Goal: Task Accomplishment & Management: Use online tool/utility

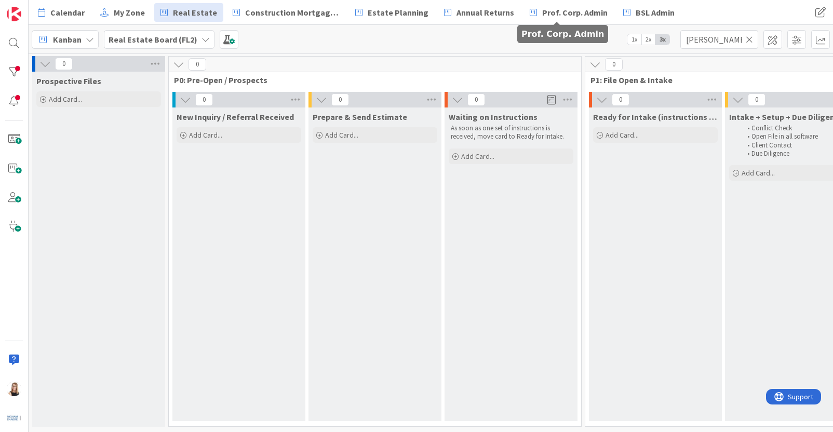
scroll to position [0, 2012]
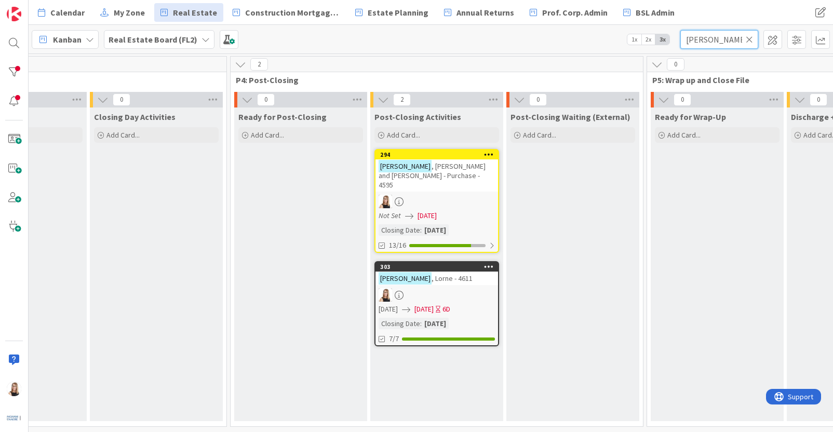
click at [729, 37] on input "[PERSON_NAME]" at bounding box center [719, 39] width 78 height 19
drag, startPoint x: 545, startPoint y: 15, endPoint x: 534, endPoint y: 7, distance: 13.4
click at [539, 13] on div "Calendar My Zone Real Estate Construction Mortgages - Draws Estate Planning Ann…" at bounding box center [431, 216] width 804 height 432
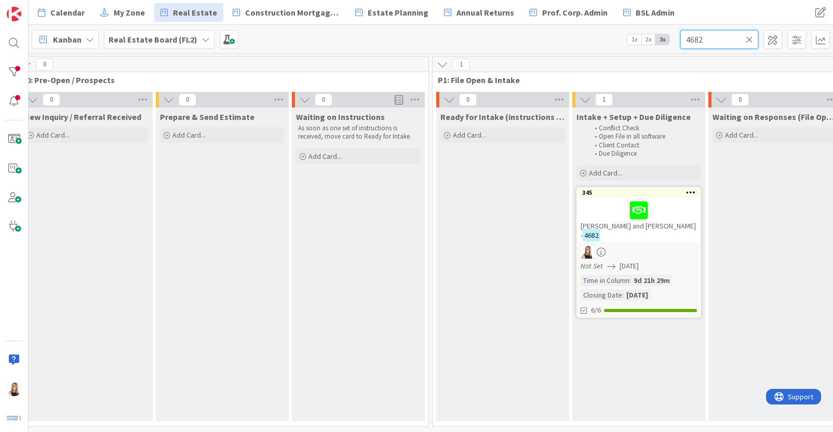
scroll to position [0, 164]
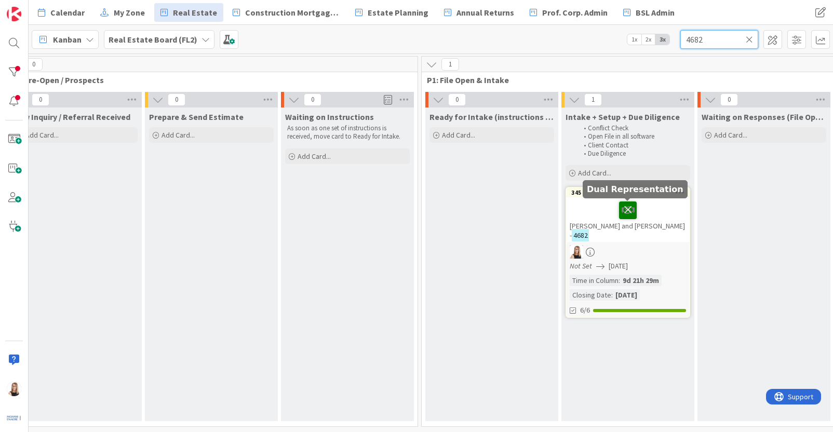
type input "4682"
click at [624, 212] on icon at bounding box center [628, 209] width 18 height 17
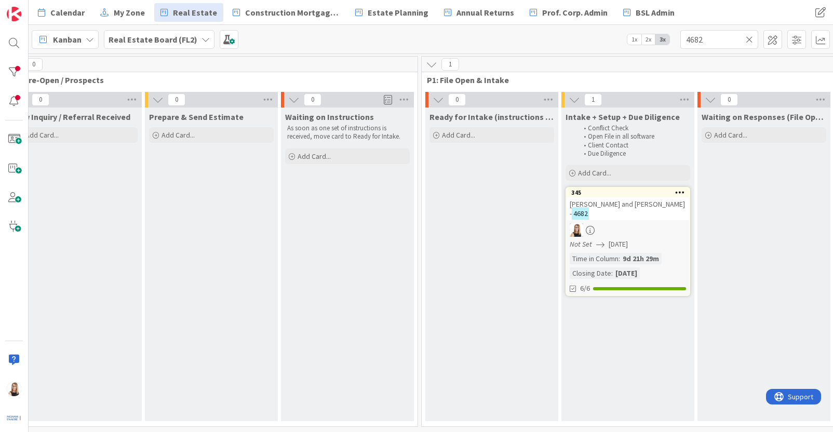
click at [682, 191] on icon at bounding box center [680, 191] width 10 height 7
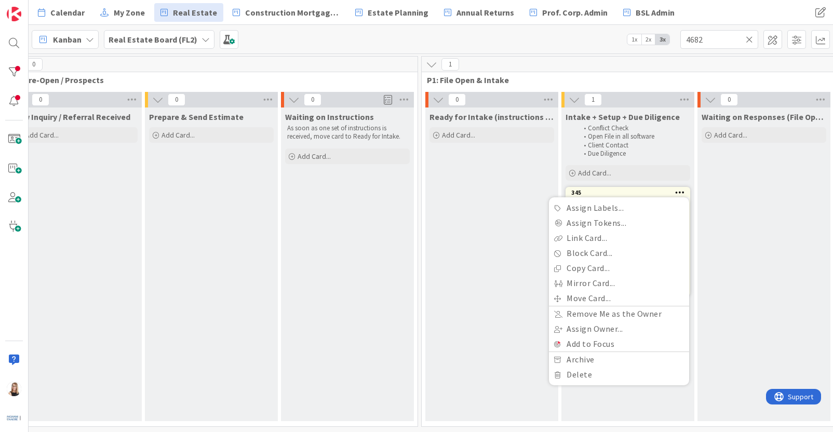
click at [650, 187] on link "345 Assign Labels... Assign Tokens... Link Card... Block Card... Copy Card... M…" at bounding box center [627, 241] width 125 height 109
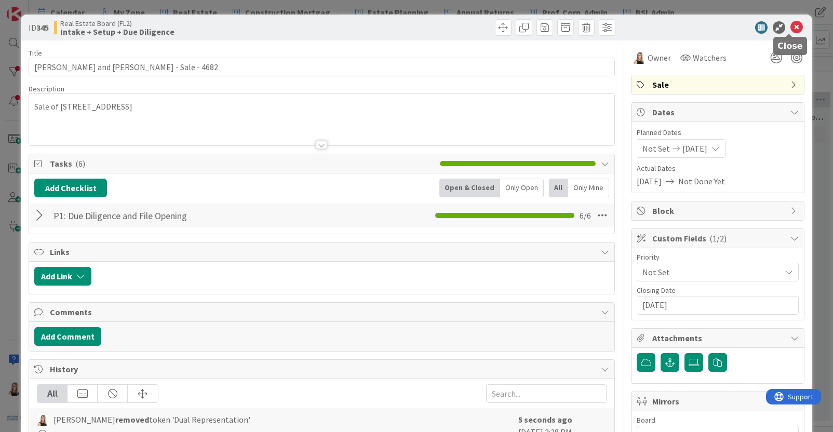
click at [790, 29] on icon at bounding box center [796, 27] width 12 height 12
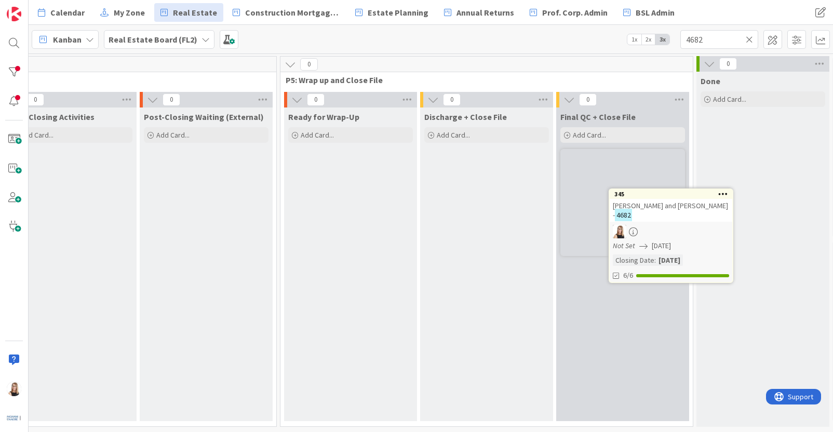
scroll to position [0, 2400]
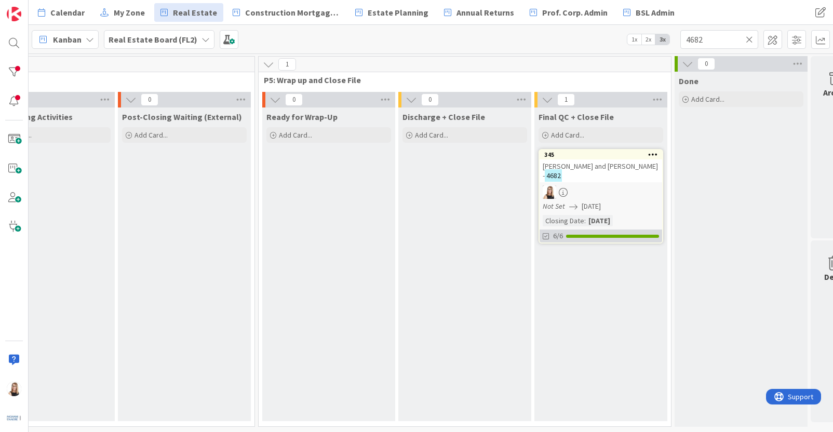
click at [604, 240] on div "6/6" at bounding box center [600, 235] width 123 height 13
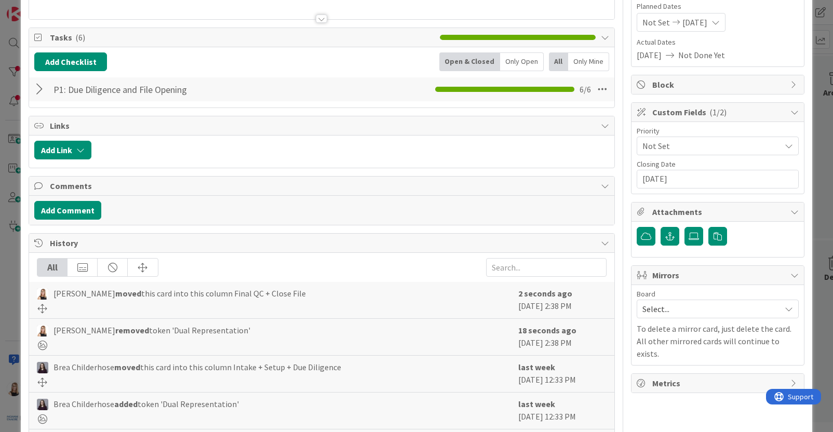
scroll to position [126, 0]
click at [80, 208] on button "Add Comment" at bounding box center [67, 210] width 67 height 19
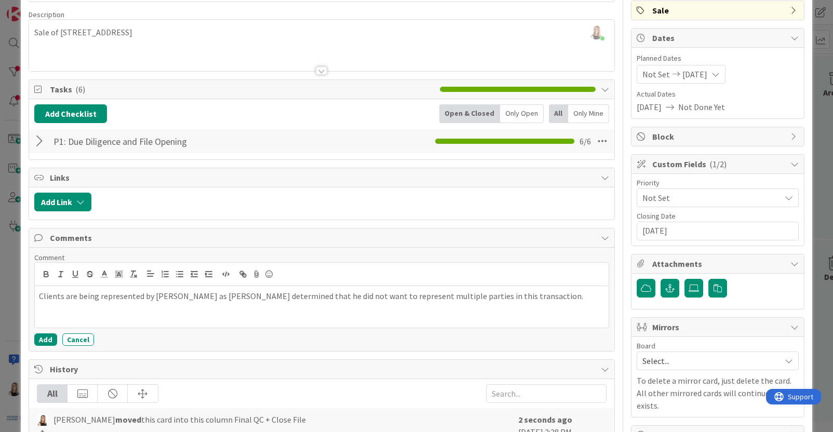
scroll to position [0, 0]
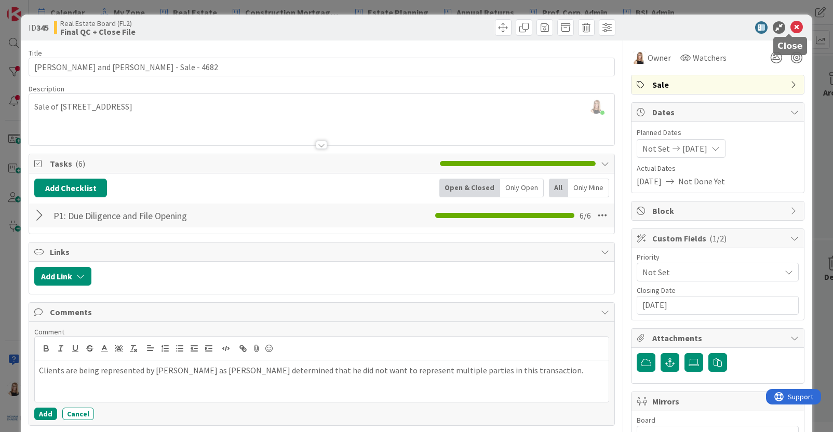
click at [791, 28] on icon at bounding box center [796, 27] width 12 height 12
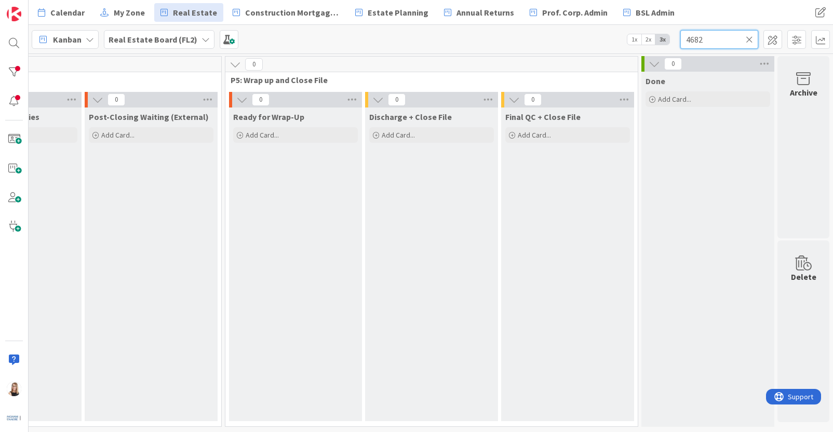
click at [711, 45] on input "4682" at bounding box center [719, 39] width 78 height 19
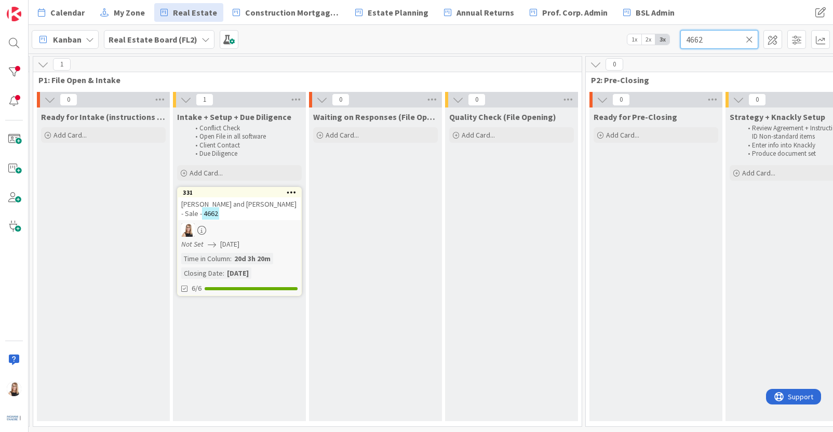
scroll to position [0, 197]
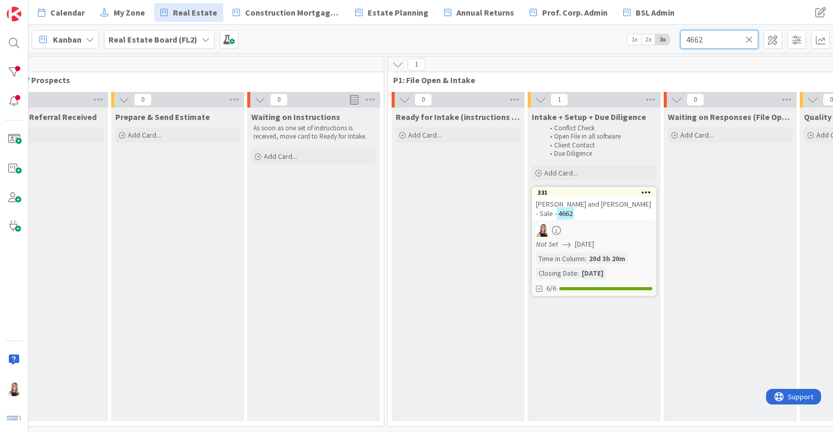
type input "4662"
click at [752, 40] on icon at bounding box center [749, 39] width 7 height 9
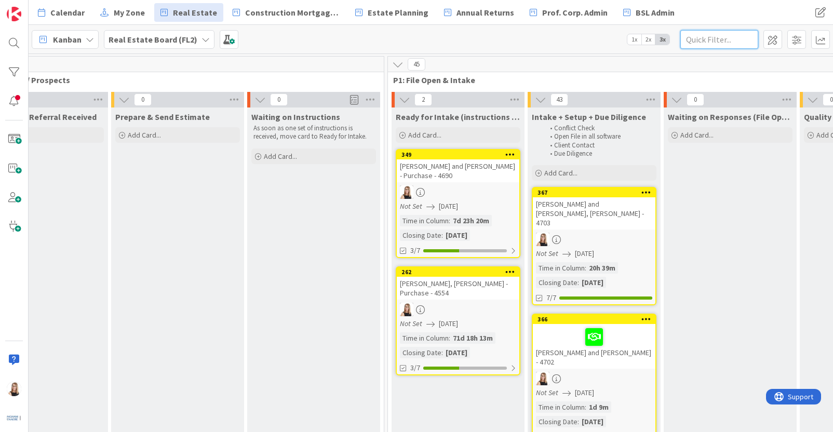
click at [709, 40] on input "text" at bounding box center [719, 39] width 78 height 19
type input "S"
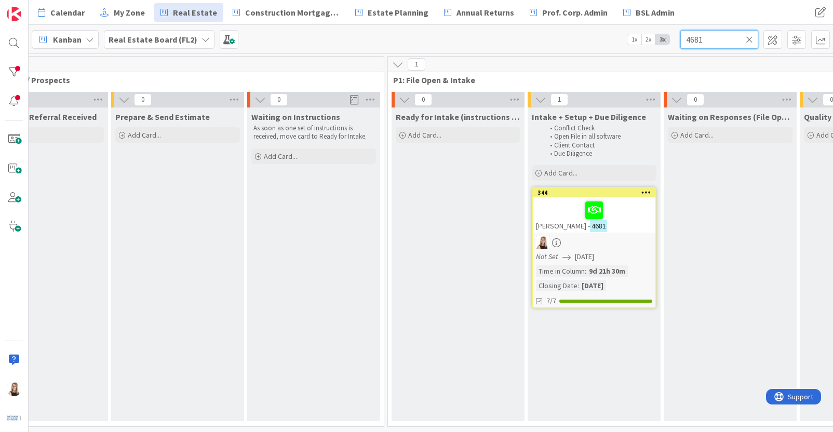
type input "4681"
click at [638, 245] on div at bounding box center [594, 242] width 123 height 13
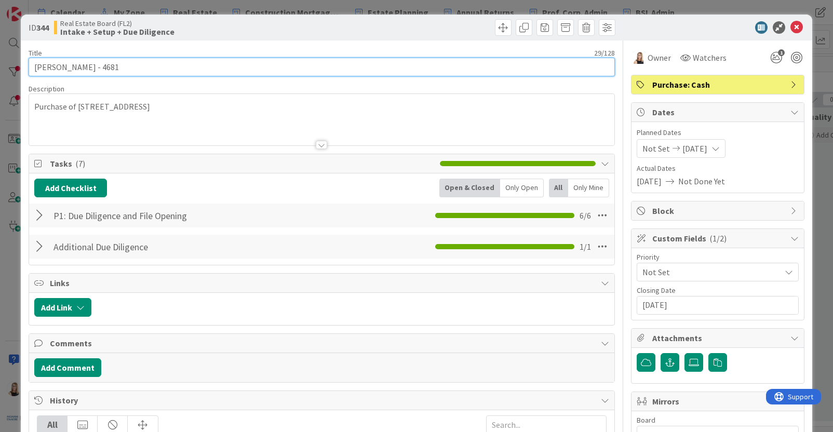
click at [159, 69] on input "[PERSON_NAME] - 4681" at bounding box center [322, 67] width 586 height 19
type input "[PERSON_NAME] - 4681"
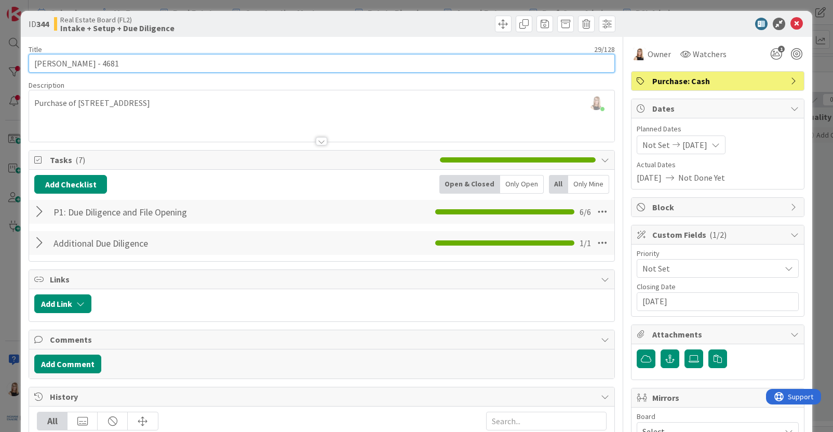
scroll to position [4, 0]
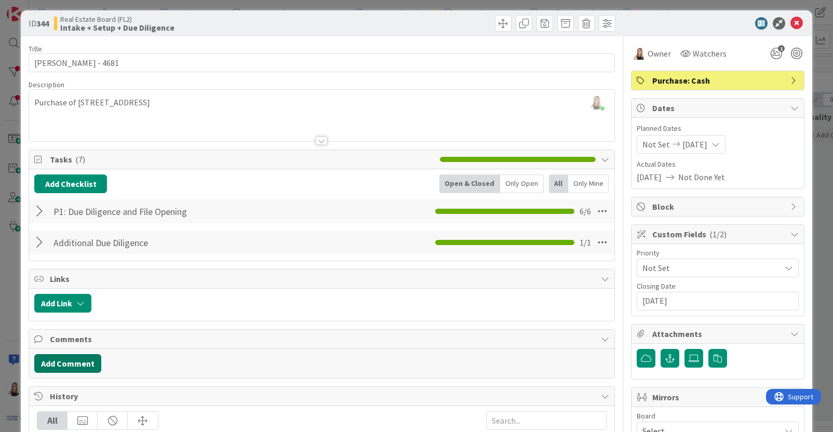
click at [80, 367] on button "Add Comment" at bounding box center [67, 363] width 67 height 19
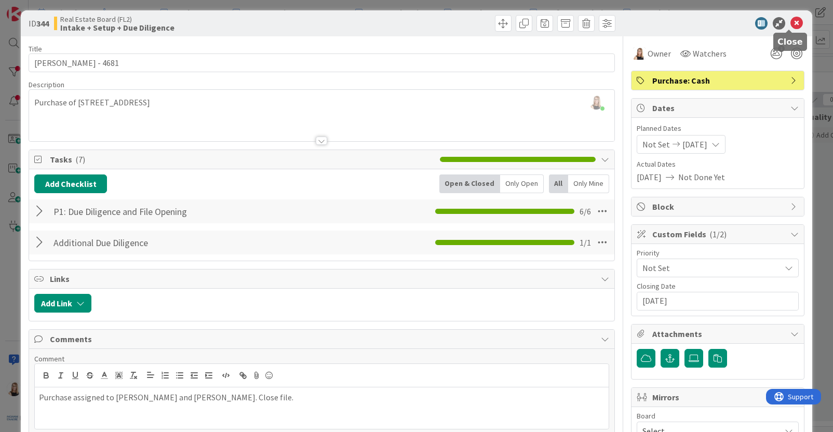
click at [792, 25] on icon at bounding box center [796, 23] width 12 height 12
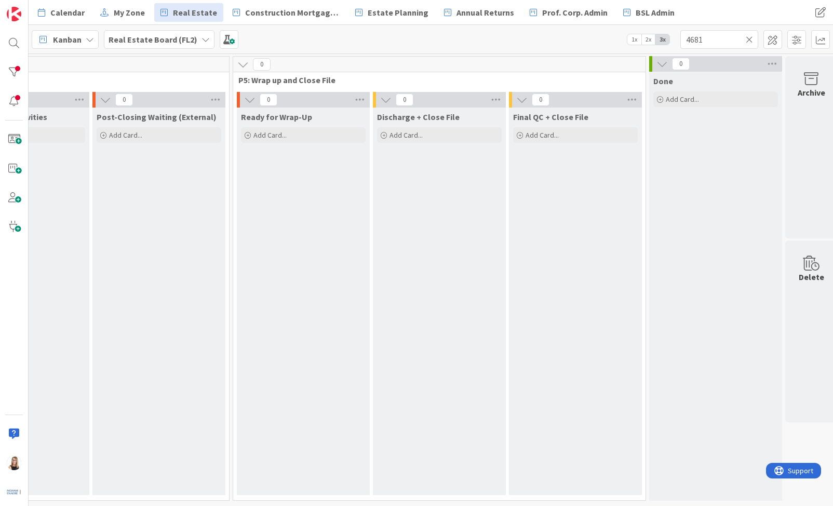
scroll to position [0, 2433]
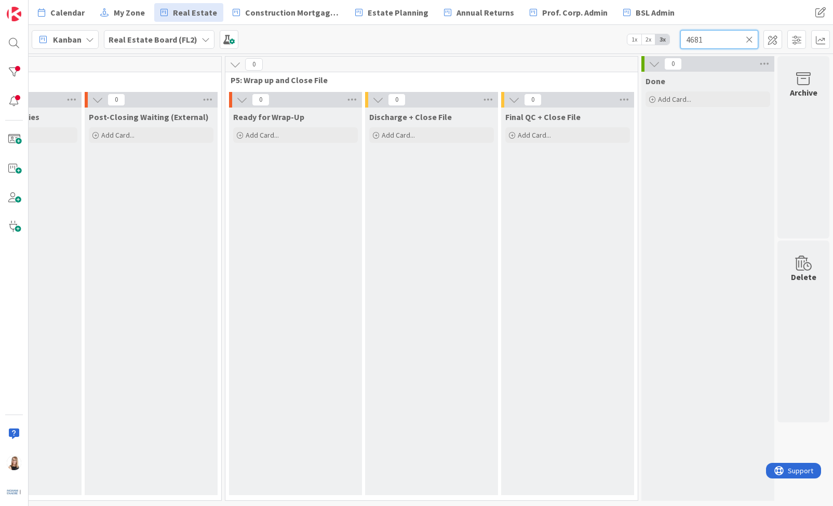
click at [706, 44] on input "4681" at bounding box center [719, 39] width 78 height 19
drag, startPoint x: 710, startPoint y: 42, endPoint x: 583, endPoint y: 40, distance: 127.7
click at [583, 40] on div "Kanban Real Estate Board (FL2) 1x 2x 3x 4681" at bounding box center [431, 39] width 804 height 29
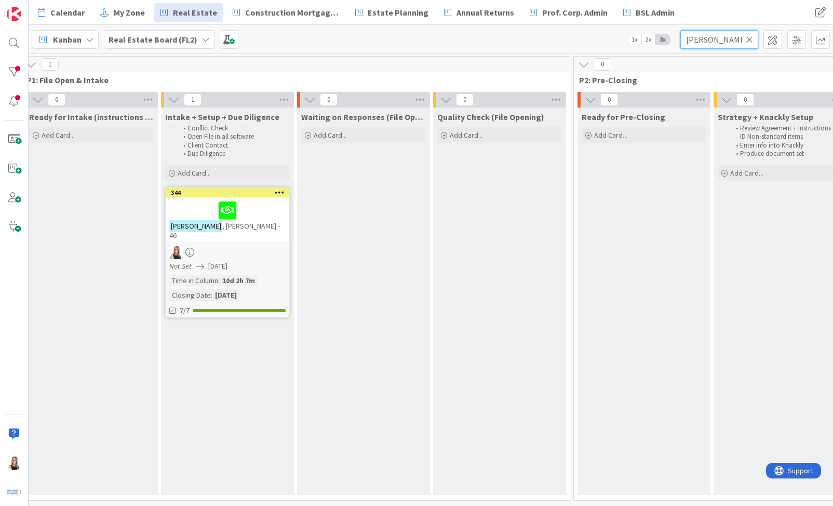
scroll to position [0, 535]
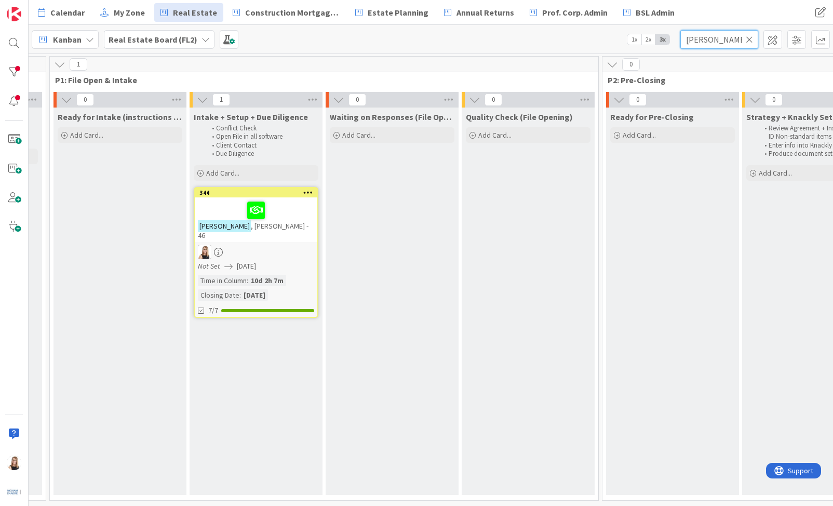
type input "[PERSON_NAME]"
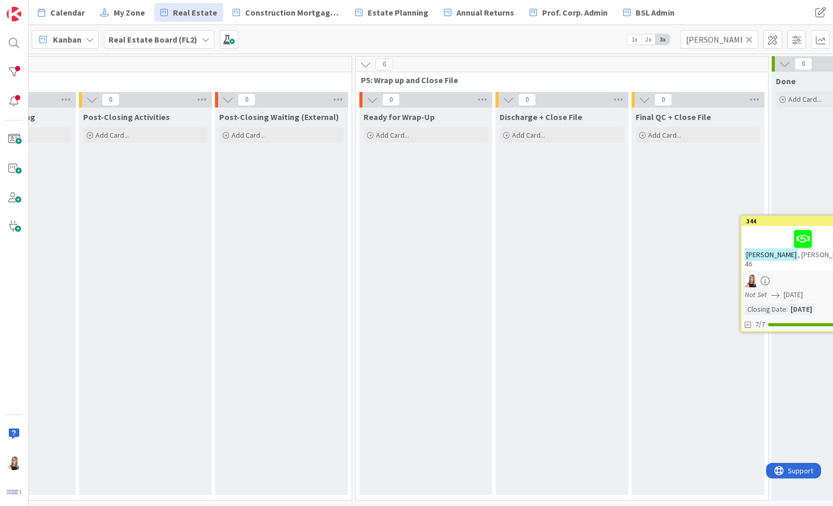
scroll to position [0, 2348]
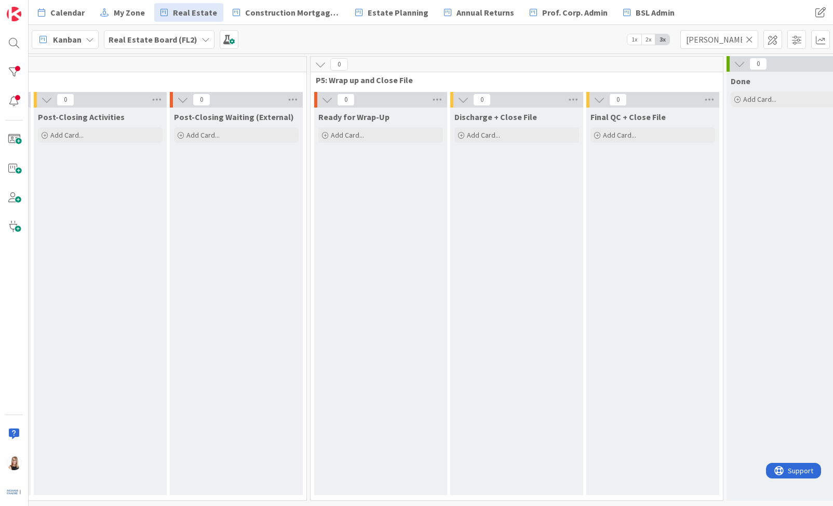
click at [445, 164] on div "Ready for Wrap-Up Add Card..." at bounding box center [380, 300] width 133 height 387
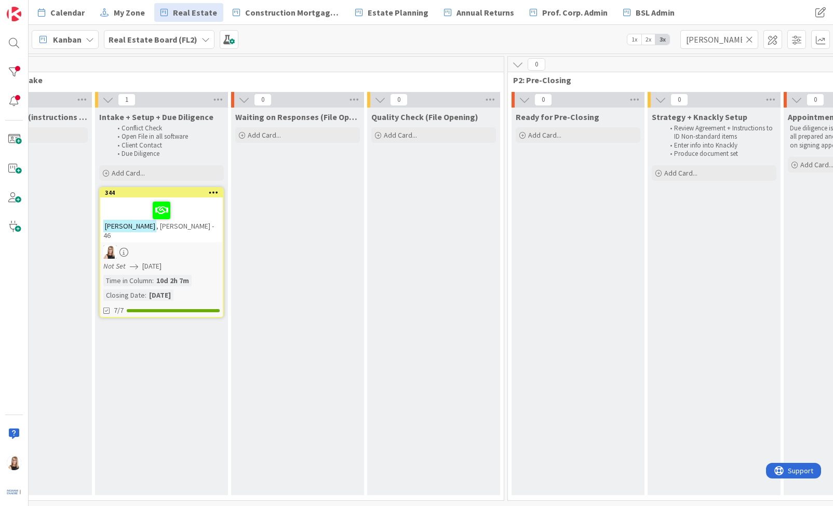
scroll to position [0, 634]
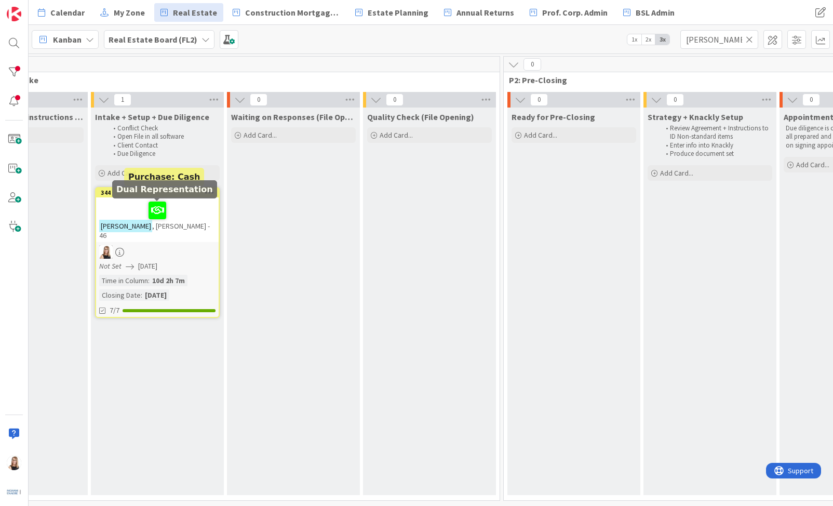
click at [0, 0] on icon at bounding box center [0, 0] width 0 height 0
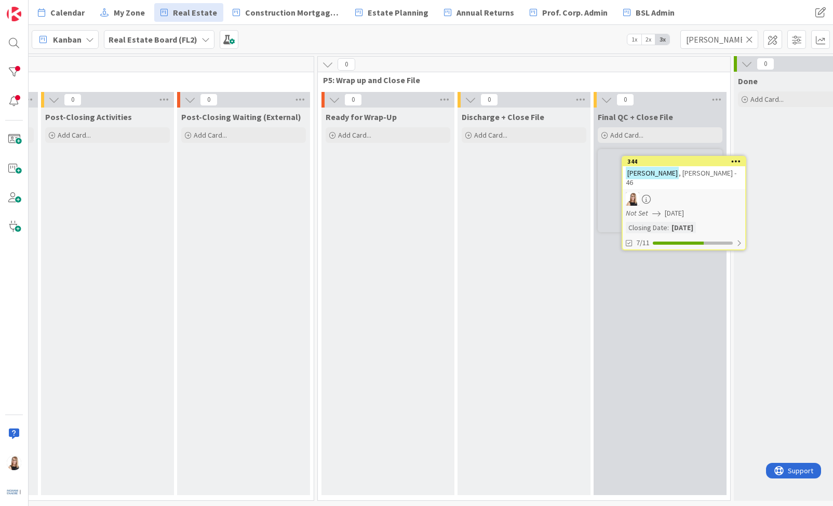
scroll to position [0, 2345]
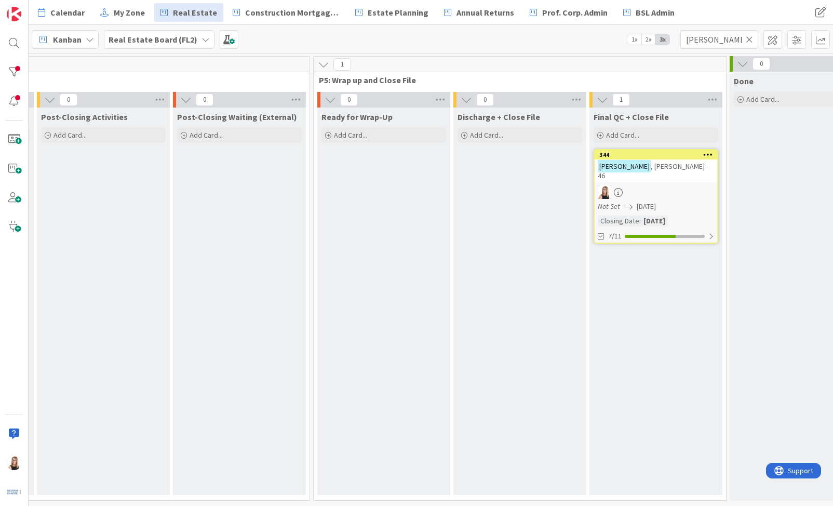
click at [671, 166] on span ", [PERSON_NAME] - 46" at bounding box center [653, 170] width 111 height 19
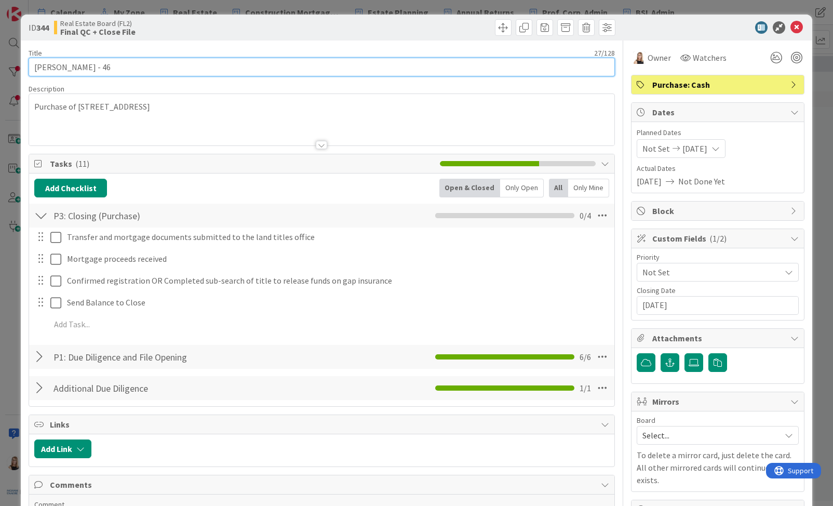
click at [158, 73] on input "[PERSON_NAME] - 46" at bounding box center [322, 67] width 586 height 19
type input "[PERSON_NAME] - 4681"
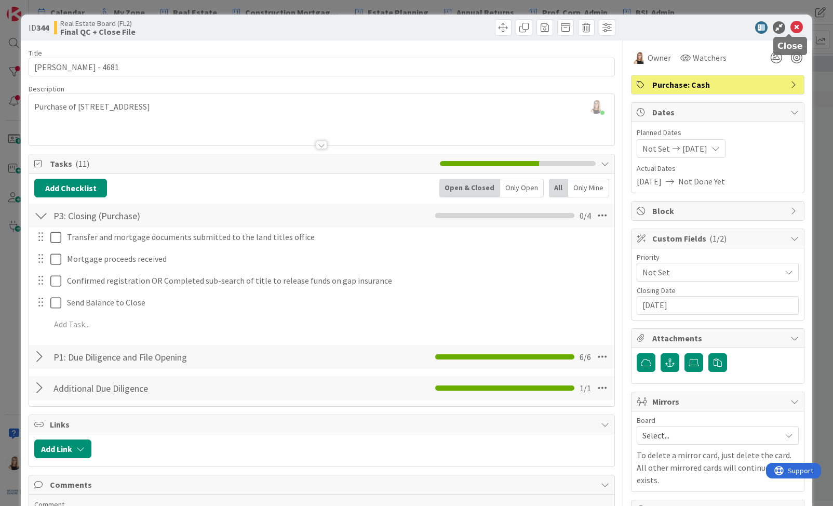
click at [790, 26] on icon at bounding box center [796, 27] width 12 height 12
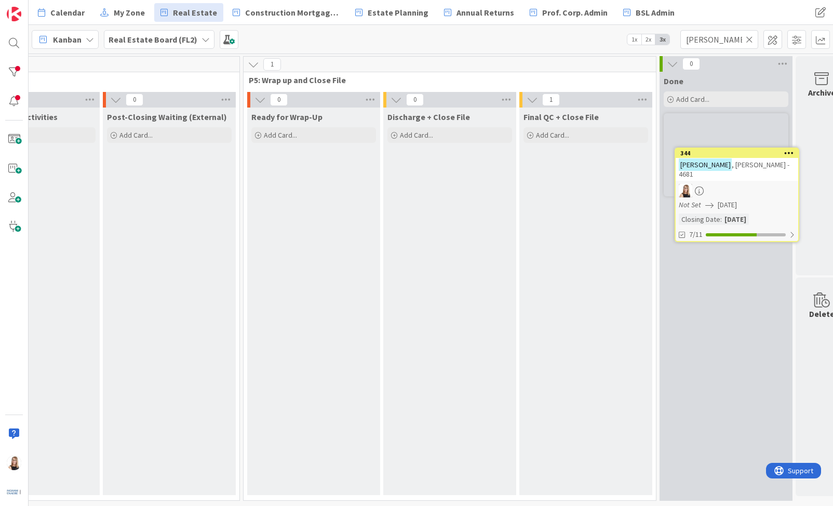
scroll to position [0, 2441]
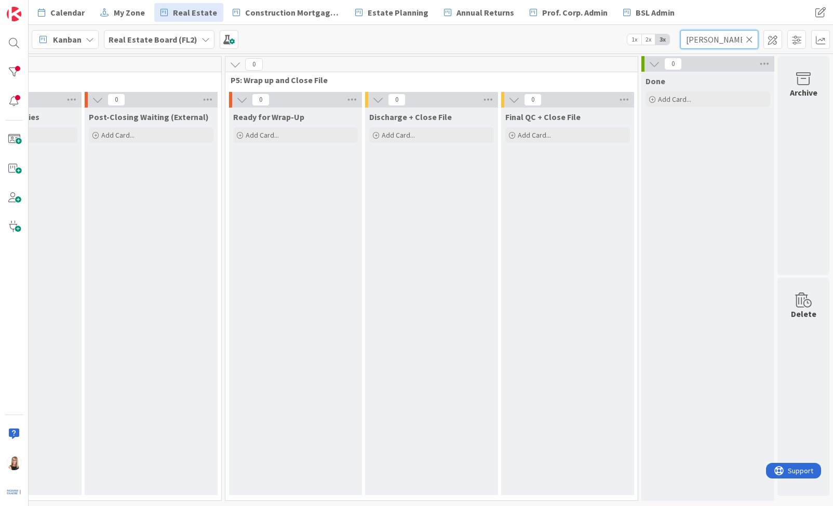
click at [745, 42] on input "[PERSON_NAME]" at bounding box center [719, 39] width 78 height 19
click at [753, 40] on input "[PERSON_NAME]" at bounding box center [719, 39] width 78 height 19
click at [748, 40] on icon at bounding box center [749, 39] width 7 height 9
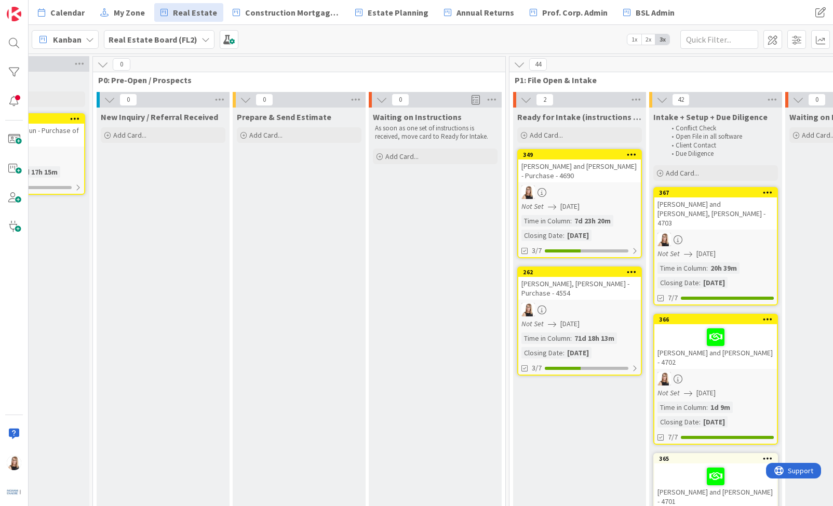
scroll to position [0, 0]
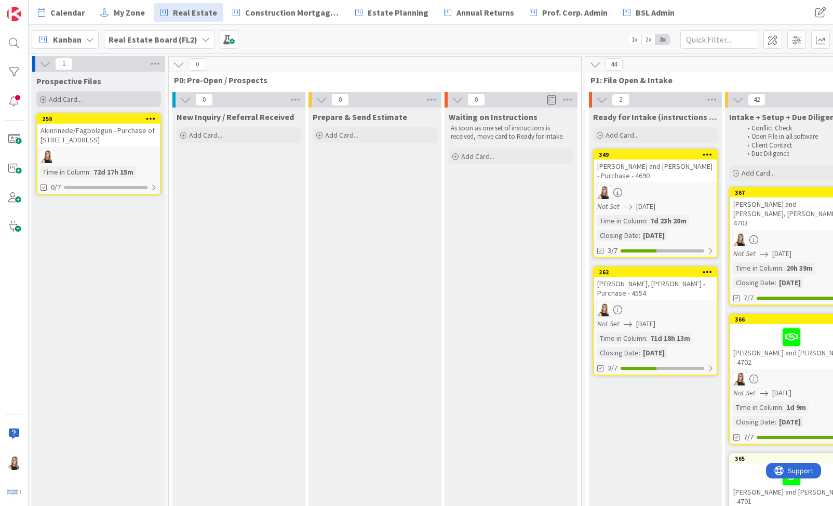
click at [94, 99] on div "Add Card..." at bounding box center [98, 99] width 125 height 16
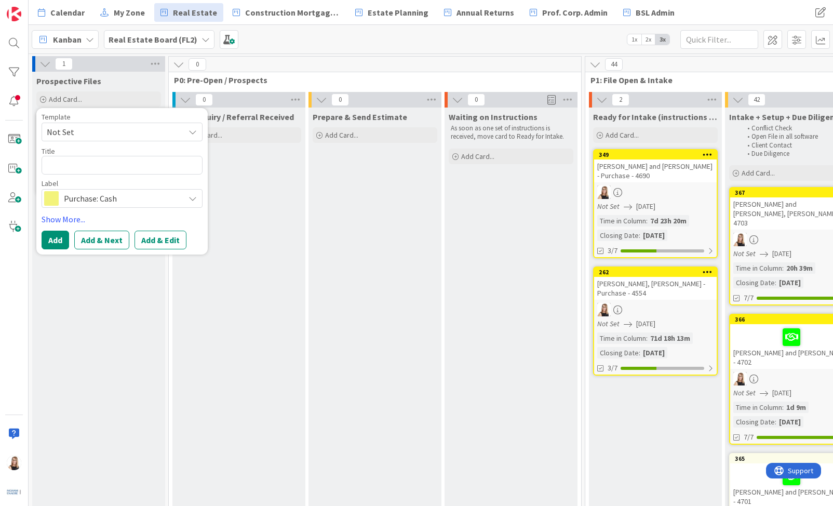
click at [114, 131] on span "Not Set" at bounding box center [112, 131] width 130 height 13
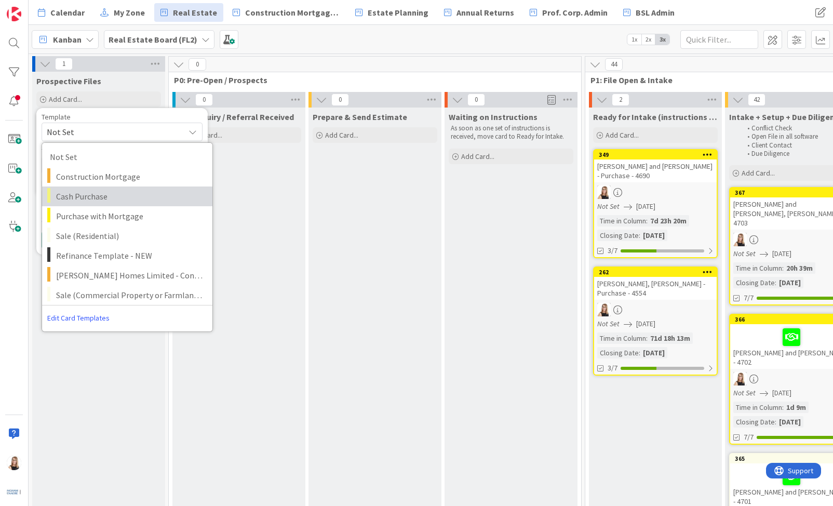
click at [84, 195] on span "Cash Purchase" at bounding box center [130, 196] width 148 height 13
type textarea "x"
type textarea "Cash Purchase"
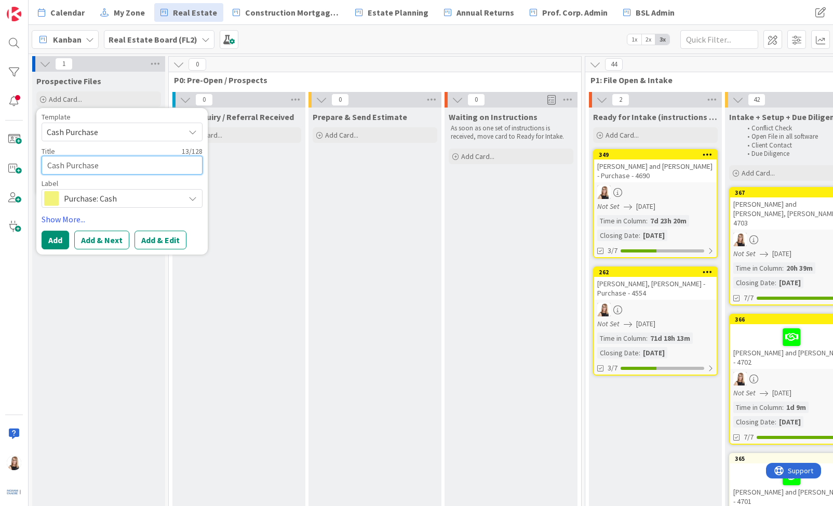
click at [124, 171] on textarea "Cash Purchase" at bounding box center [122, 165] width 161 height 19
drag, startPoint x: 125, startPoint y: 170, endPoint x: -80, endPoint y: 144, distance: 206.2
click at [0, 144] on html "Calendar My Zone Real Estate Construction Mortgages - Draws Estate Planning Ann…" at bounding box center [416, 253] width 833 height 506
type textarea "x"
type textarea "A"
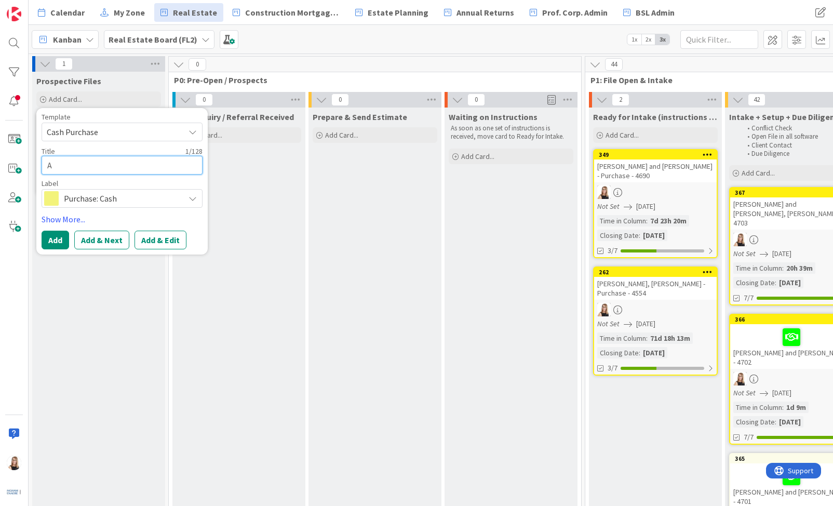
type textarea "x"
type textarea "Am"
type textarea "x"
type textarea "Amb"
type textarea "x"
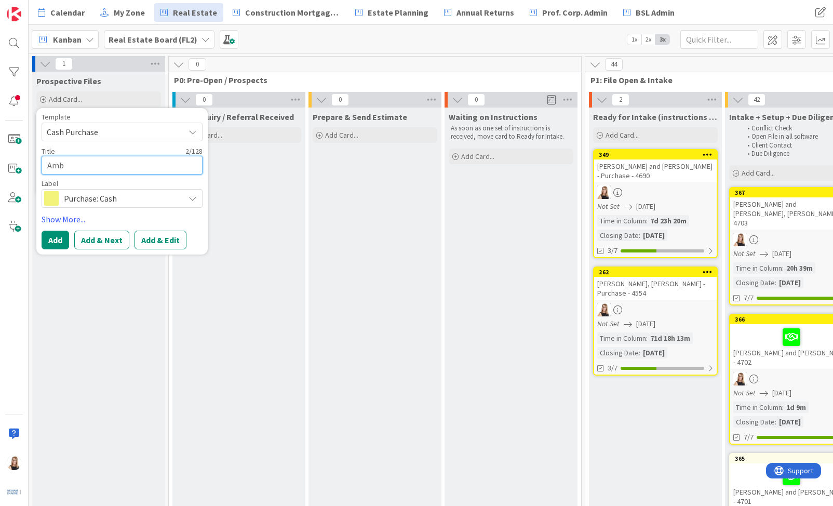
type textarea "Ambi"
type textarea "x"
type textarea "Ambil"
type textarea "x"
type textarea "Ambilw"
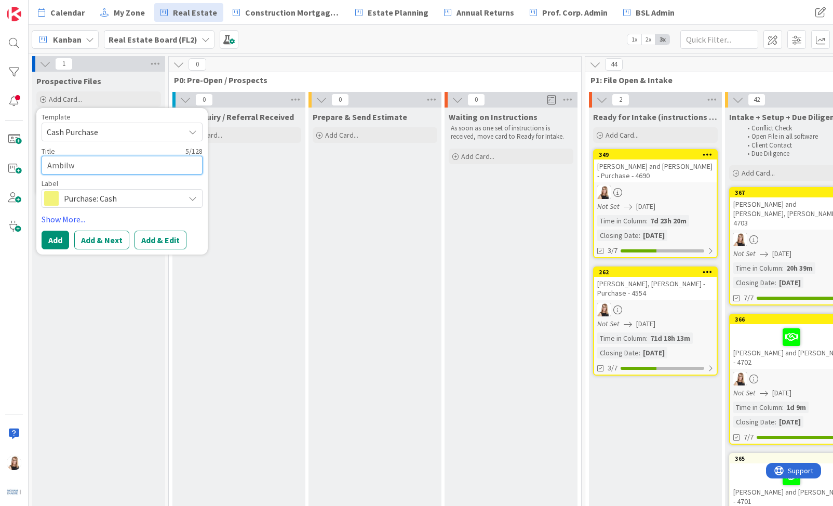
type textarea "x"
type textarea "Ambilwa"
type textarea "x"
type textarea "Ambilwad"
type textarea "x"
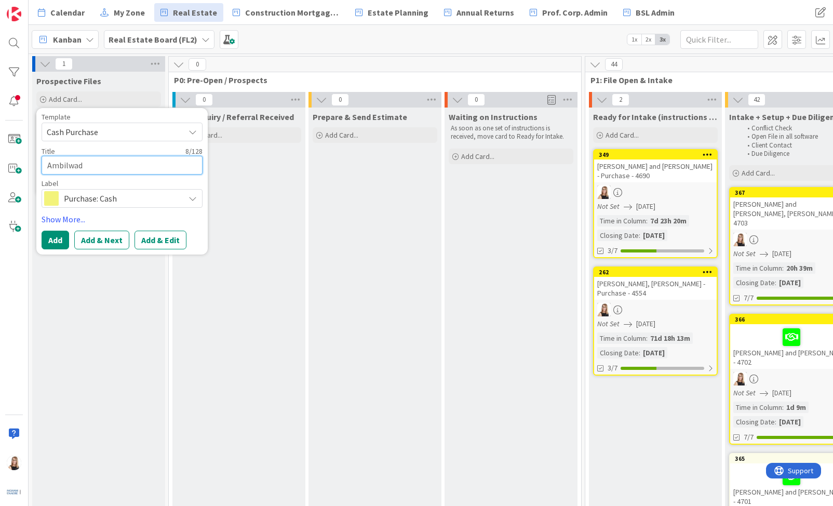
type textarea "[PERSON_NAME]"
type textarea "x"
type textarea "[PERSON_NAME]"
type textarea "x"
type textarea "[PERSON_NAME] a"
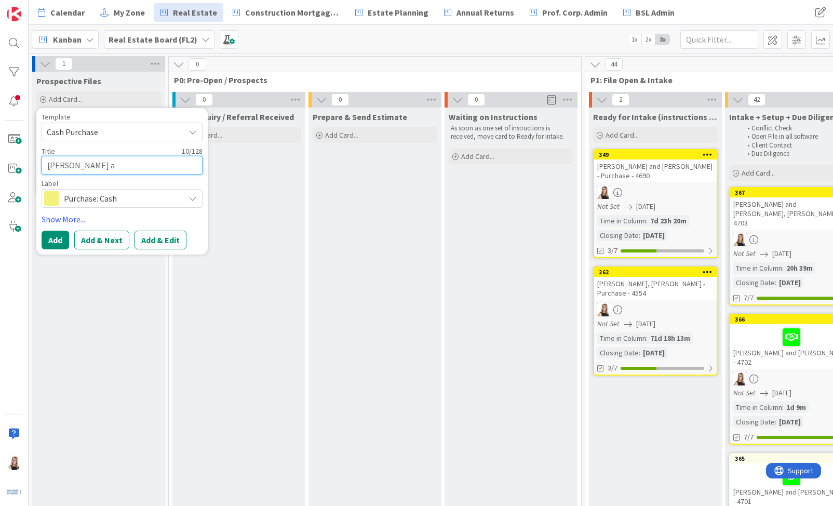
type textarea "x"
type textarea "[PERSON_NAME] an"
type textarea "x"
type textarea "[PERSON_NAME] and"
type textarea "x"
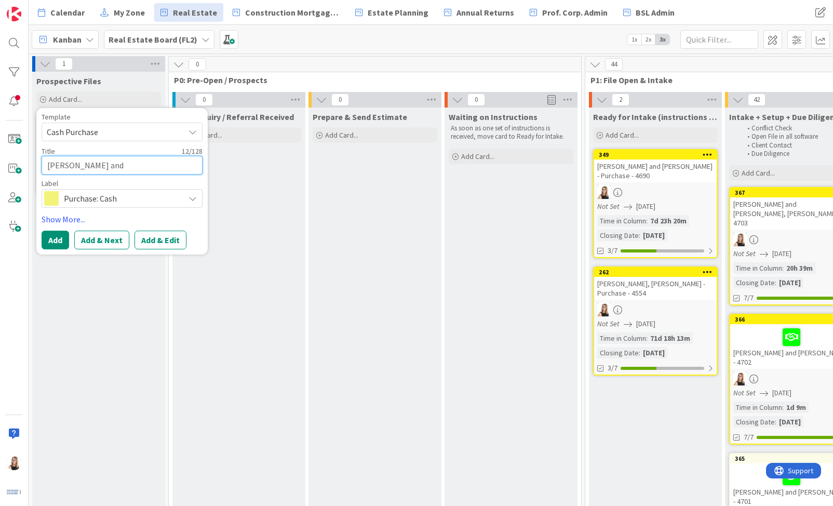
type textarea "[PERSON_NAME] and"
type textarea "x"
type textarea "[PERSON_NAME] and B"
type textarea "x"
type textarea "[PERSON_NAME] and Bh"
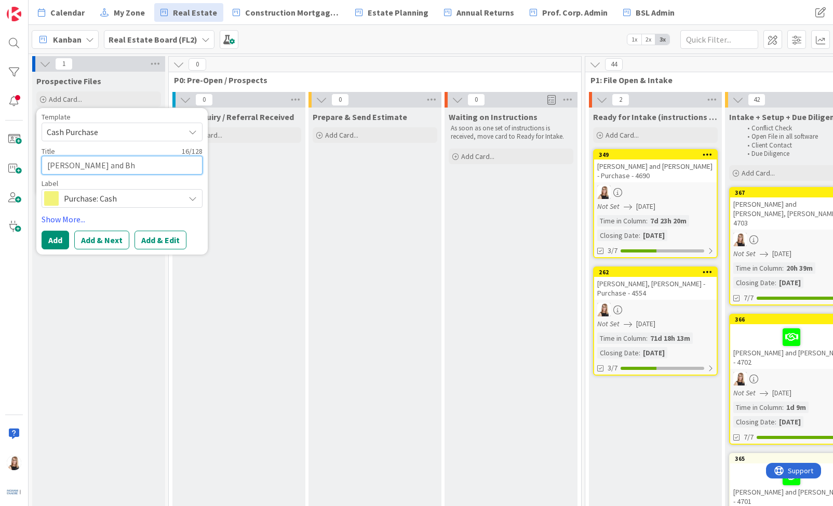
type textarea "x"
type textarea "[PERSON_NAME] and Bha"
type textarea "x"
type textarea "[PERSON_NAME] and Bhat"
type textarea "x"
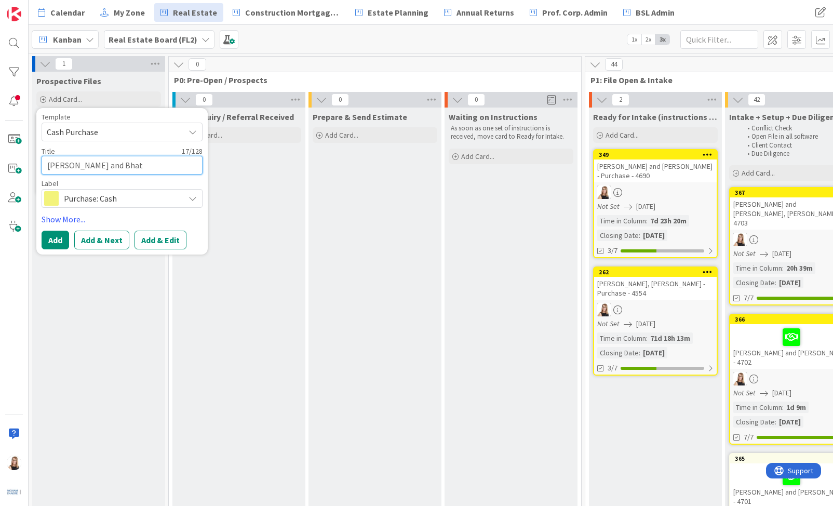
type textarea "[PERSON_NAME] and Bhato"
type textarea "x"
type textarea "[PERSON_NAME] and Bhatol"
type textarea "x"
type textarea "[PERSON_NAME] and Bhatol,"
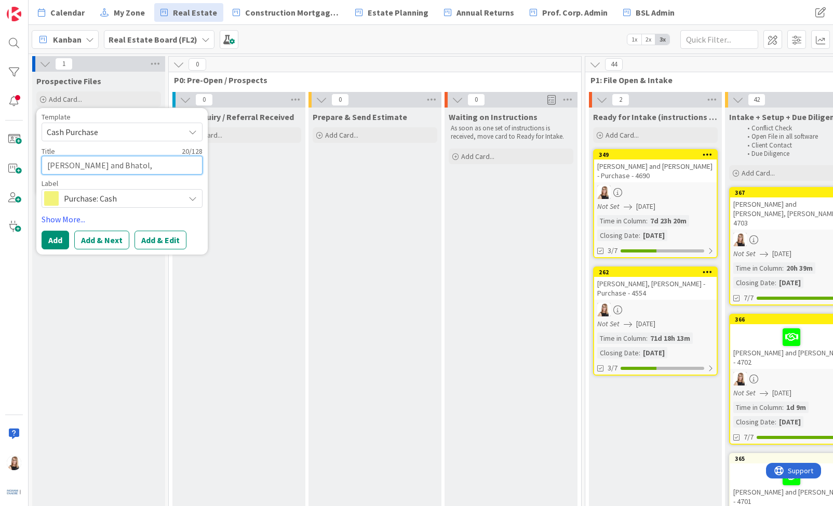
type textarea "x"
type textarea "[PERSON_NAME] and Bhatol,"
type textarea "x"
type textarea "[PERSON_NAME] and Bhatol, H"
type textarea "x"
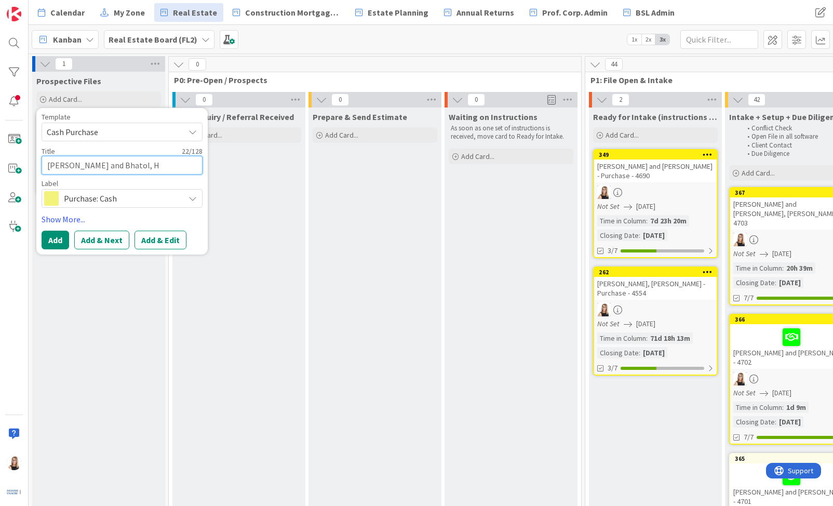
type textarea "[PERSON_NAME] and Bhatol, Ha"
type textarea "x"
type textarea "[PERSON_NAME] and Bhatol, Har"
type textarea "x"
type textarea "[PERSON_NAME] and Bhatol, Hare"
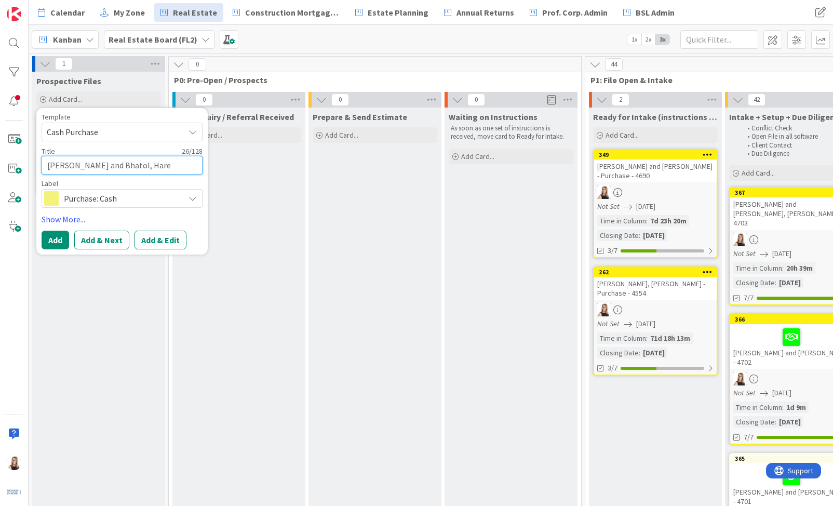
type textarea "x"
type textarea "[PERSON_NAME] and Bhatol, Hares"
type textarea "x"
type textarea "[PERSON_NAME] and Bhatol, [DEMOGRAPHIC_DATA]"
click at [86, 165] on textarea "[PERSON_NAME] and Bhatol, [DEMOGRAPHIC_DATA]" at bounding box center [122, 165] width 161 height 19
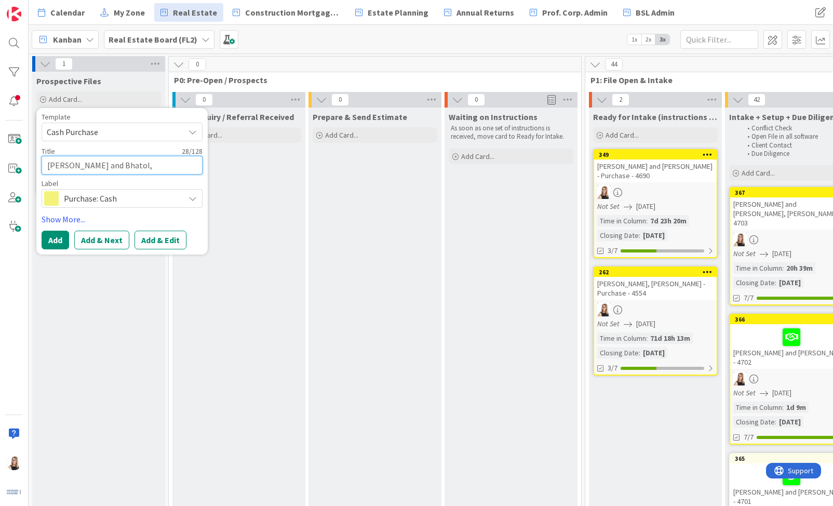
type textarea "x"
type textarea "[PERSON_NAME], and [PERSON_NAME], [DEMOGRAPHIC_DATA]"
type textarea "x"
type textarea "[PERSON_NAME], P and [PERSON_NAME], [DEMOGRAPHIC_DATA]"
type textarea "x"
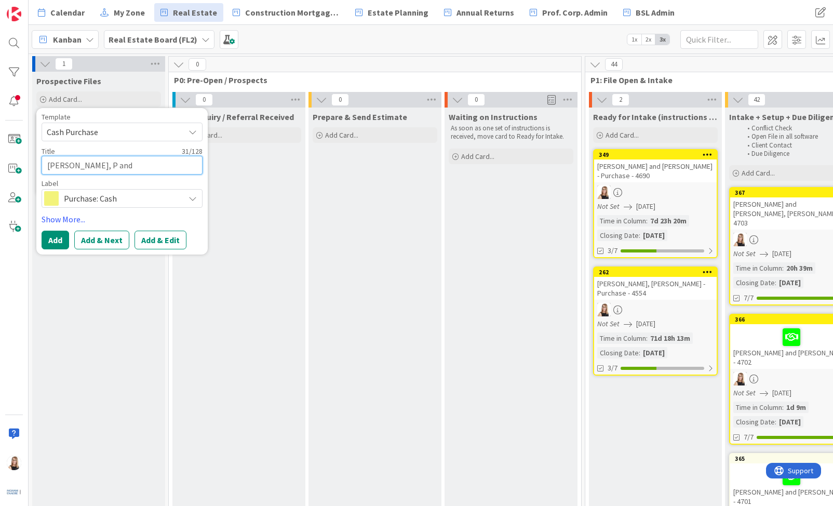
type textarea "[PERSON_NAME] and [PERSON_NAME], [PERSON_NAME]"
type textarea "x"
type textarea "[PERSON_NAME], Pra and Bhatol, [DEMOGRAPHIC_DATA]"
type textarea "x"
type textarea "[PERSON_NAME], Pras and Bhatol, [DEMOGRAPHIC_DATA]"
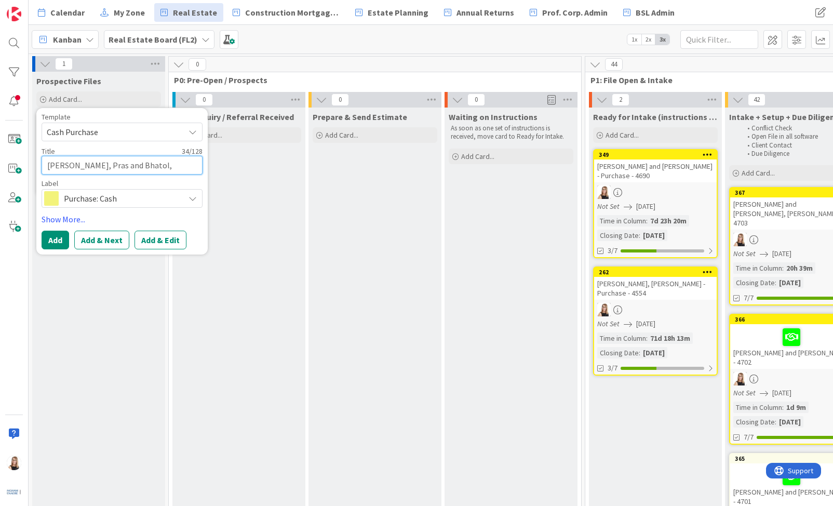
type textarea "x"
type textarea "[PERSON_NAME] and [PERSON_NAME], [PERSON_NAME]"
type textarea "x"
type textarea "[PERSON_NAME] and [PERSON_NAME], [PERSON_NAME]"
type textarea "x"
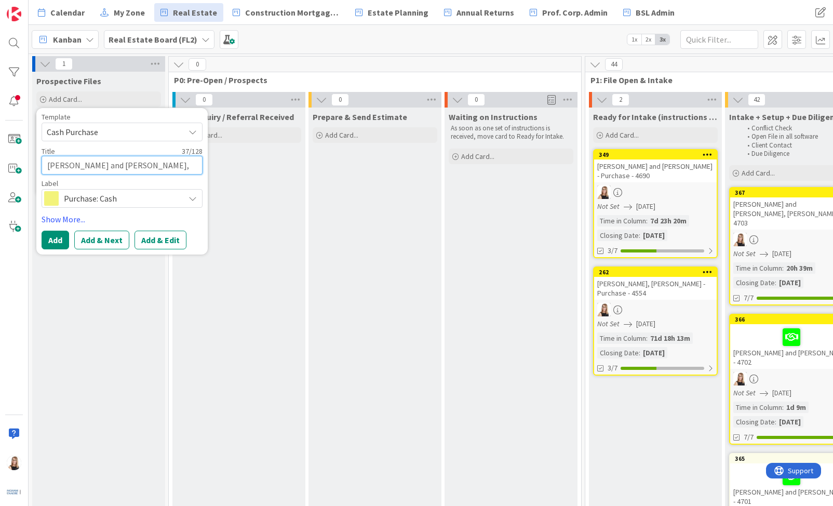
type textarea "[PERSON_NAME] and Bhatol, [DEMOGRAPHIC_DATA]"
click at [194, 167] on textarea "[PERSON_NAME] and Bhatol, [DEMOGRAPHIC_DATA]" at bounding box center [122, 165] width 161 height 19
type textarea "x"
type textarea "[PERSON_NAME] and Bhatol, [DEMOGRAPHIC_DATA]"
type textarea "x"
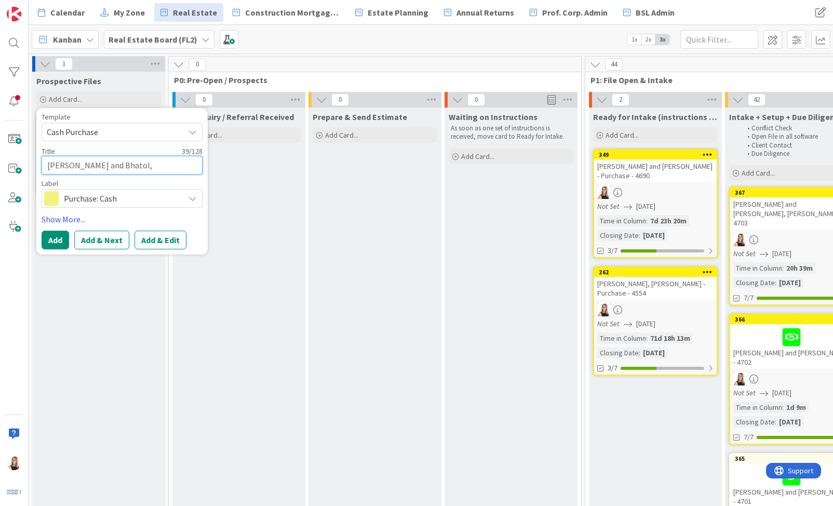
type textarea "[PERSON_NAME] and Bhatol, [PERSON_NAME] -"
type textarea "x"
type textarea "[PERSON_NAME] and Bhatol, [PERSON_NAME] -"
type textarea "x"
type textarea "[PERSON_NAME] and Bhatol, [PERSON_NAME] - 4"
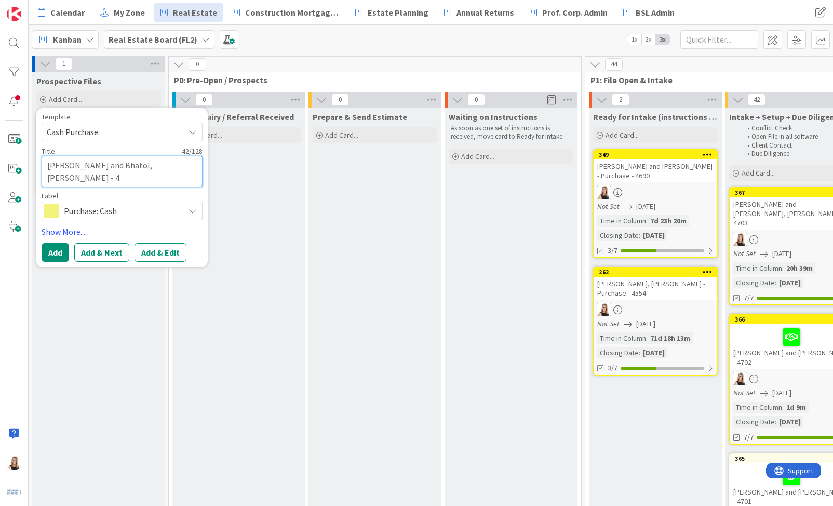
type textarea "x"
type textarea "[PERSON_NAME] and Bhatol, [PERSON_NAME] - 47"
type textarea "x"
type textarea "[PERSON_NAME] and Bhatol, [PERSON_NAME] - 470"
type textarea "x"
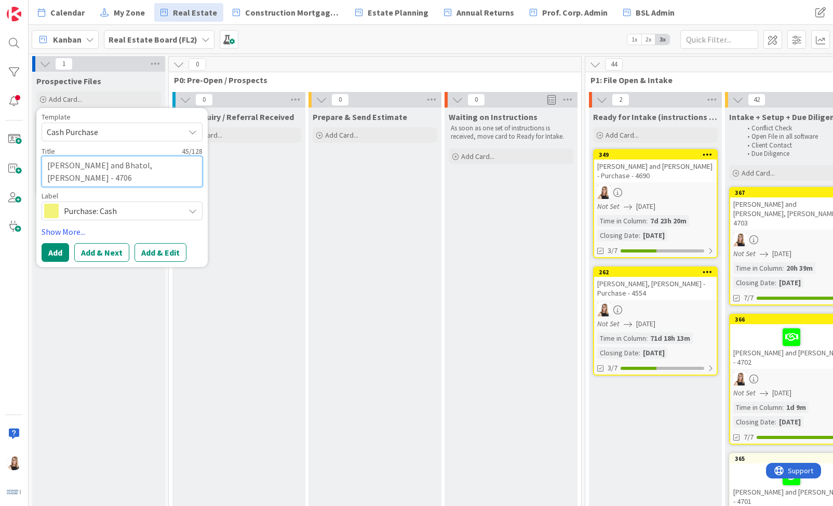
type textarea "[PERSON_NAME] and Bhatol, [PERSON_NAME] - 4706"
click at [158, 254] on button "Add & Edit" at bounding box center [160, 252] width 52 height 19
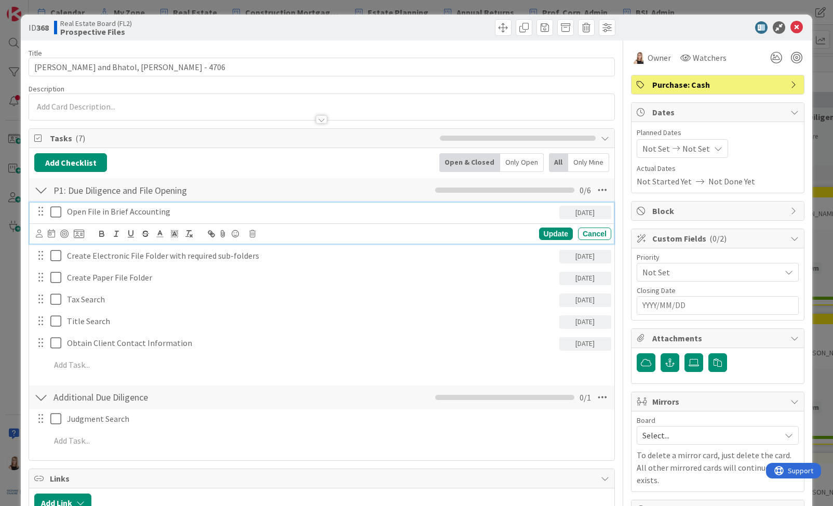
click at [56, 212] on icon at bounding box center [58, 212] width 16 height 12
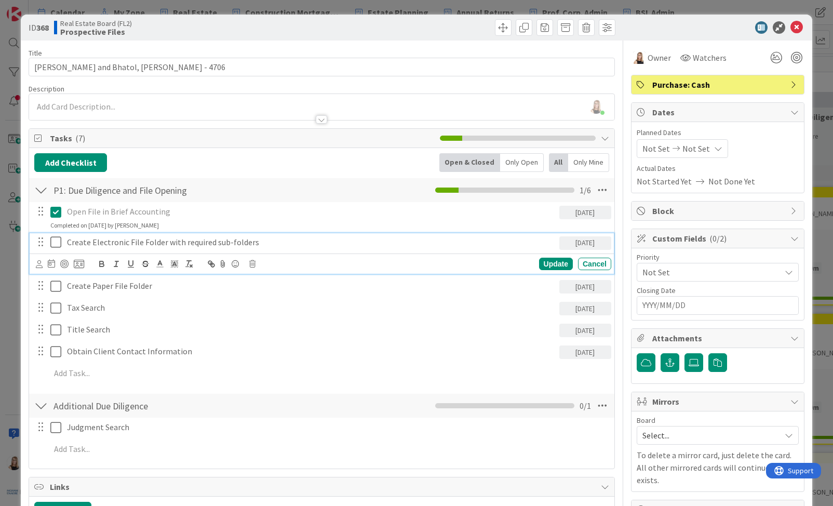
click at [56, 236] on icon at bounding box center [58, 242] width 16 height 12
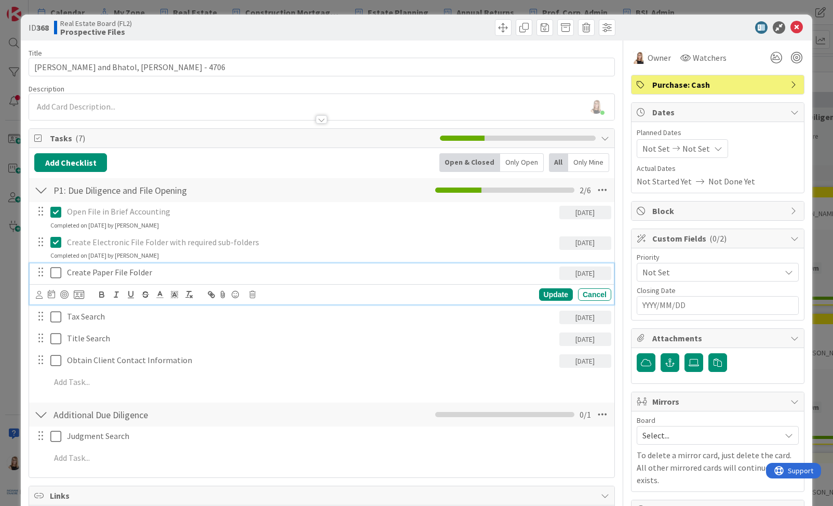
click at [57, 273] on icon at bounding box center [58, 272] width 16 height 12
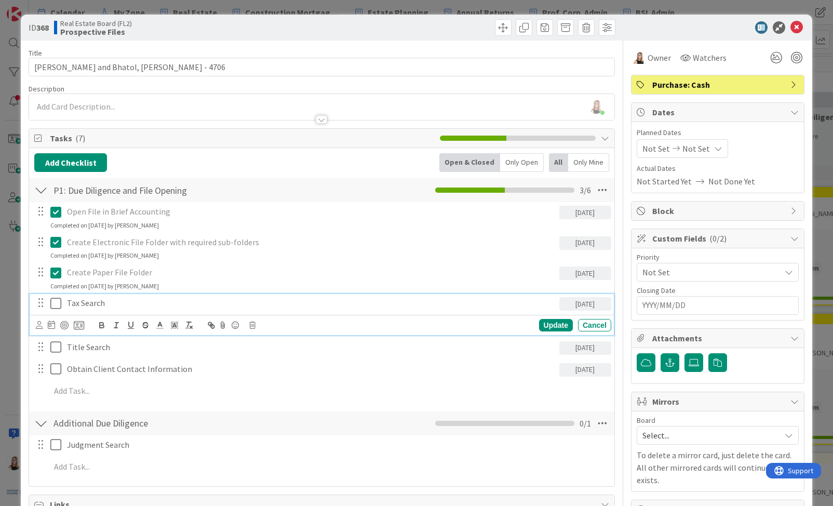
click at [54, 307] on icon at bounding box center [58, 303] width 16 height 12
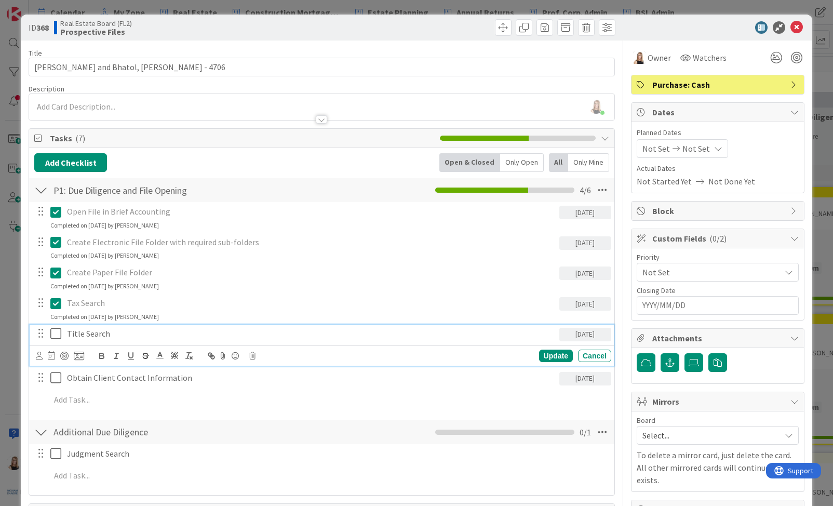
click at [56, 333] on icon at bounding box center [58, 333] width 16 height 12
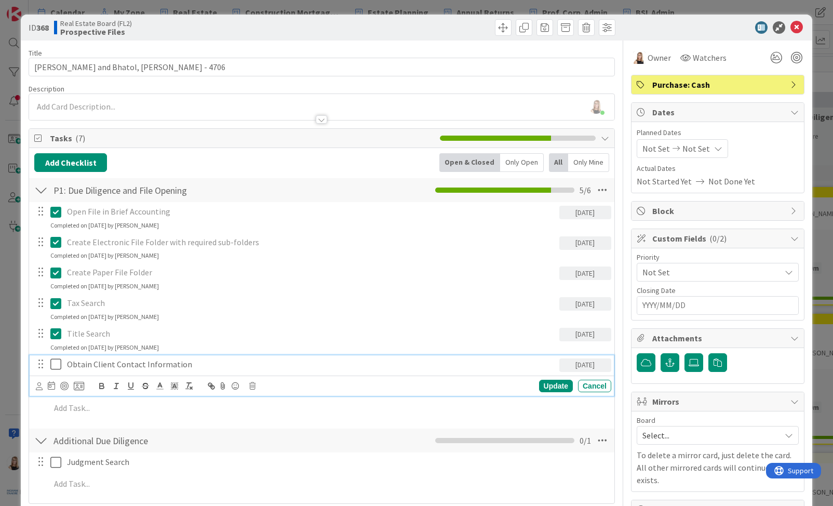
click at [55, 368] on icon at bounding box center [58, 364] width 16 height 12
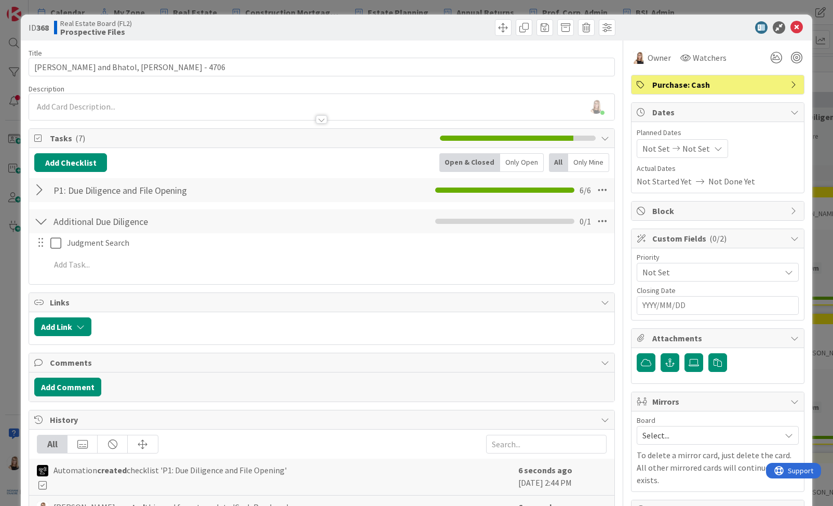
click at [74, 109] on div at bounding box center [321, 114] width 585 height 11
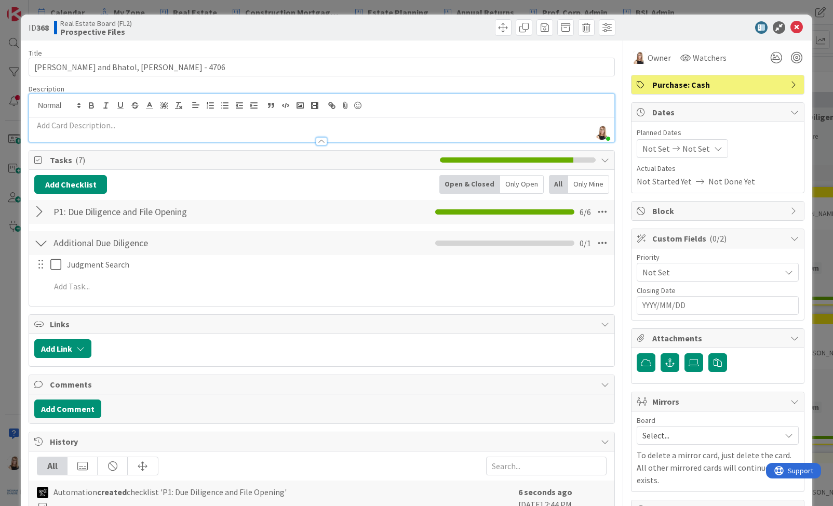
click at [97, 128] on p at bounding box center [321, 125] width 575 height 12
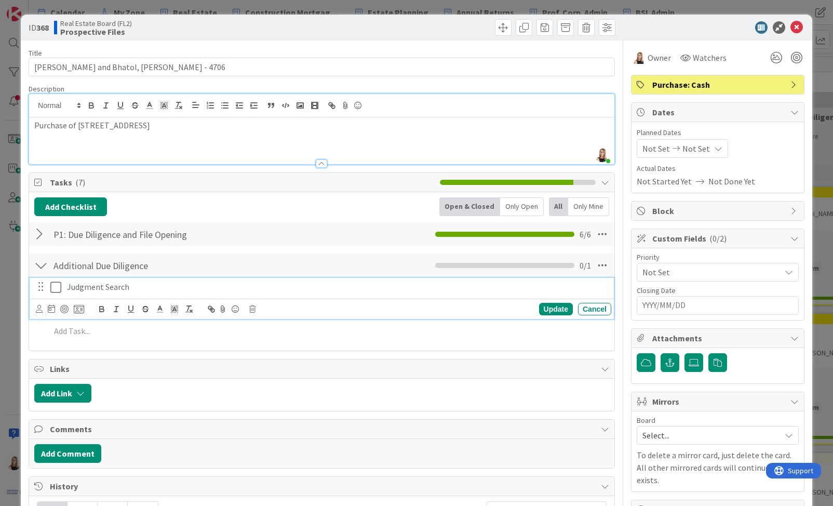
click at [121, 289] on p "Judgment Search" at bounding box center [336, 287] width 539 height 12
click at [143, 288] on p "Judgment Search" at bounding box center [336, 287] width 539 height 12
click at [36, 310] on icon at bounding box center [39, 309] width 7 height 8
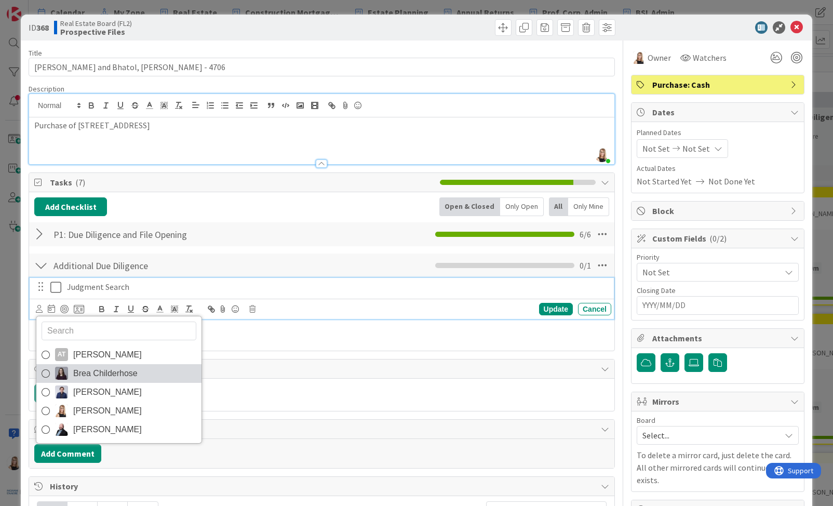
click at [100, 378] on span "Brea Childerhose" at bounding box center [105, 374] width 64 height 16
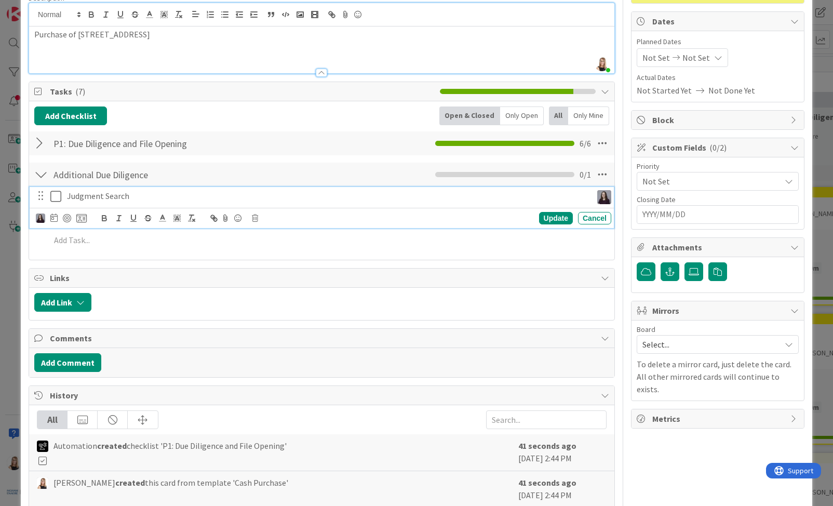
scroll to position [160, 0]
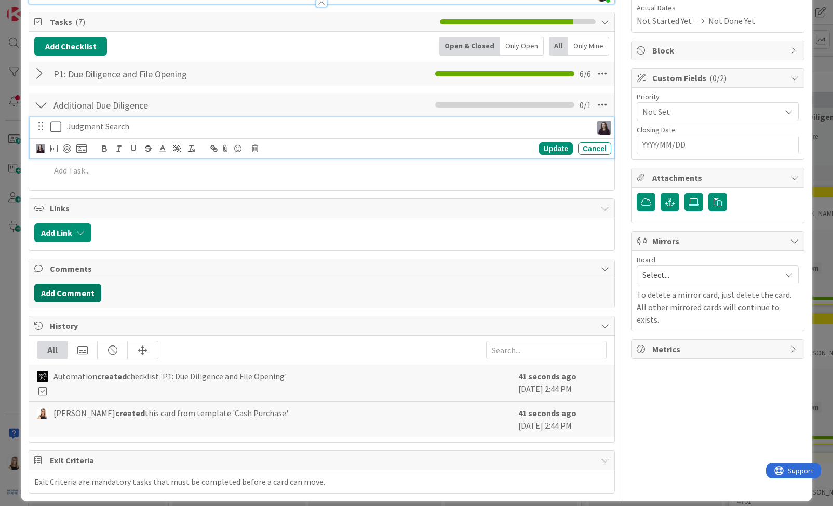
click at [71, 297] on button "Add Comment" at bounding box center [67, 292] width 67 height 19
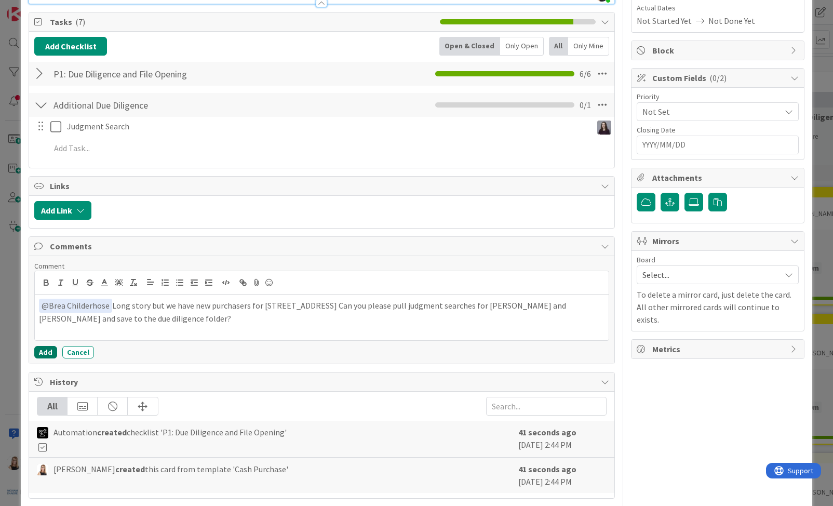
click at [45, 354] on button "Add" at bounding box center [45, 352] width 23 height 12
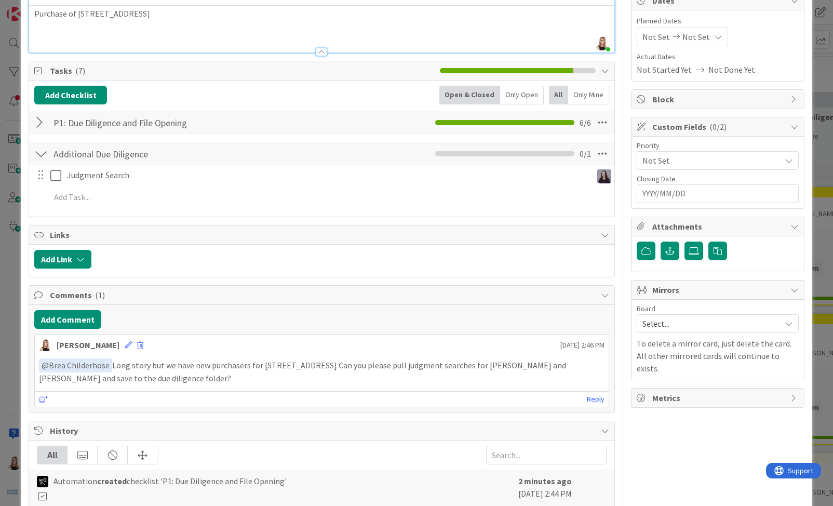
scroll to position [0, 0]
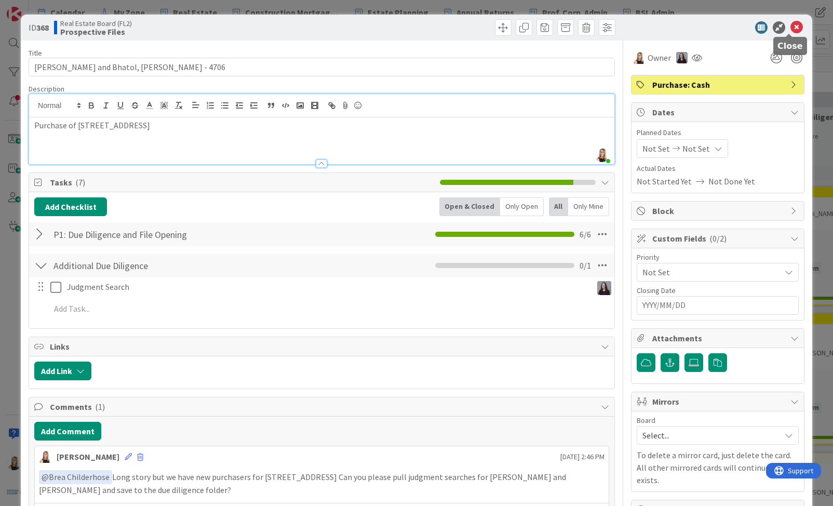
click at [790, 24] on icon at bounding box center [796, 27] width 12 height 12
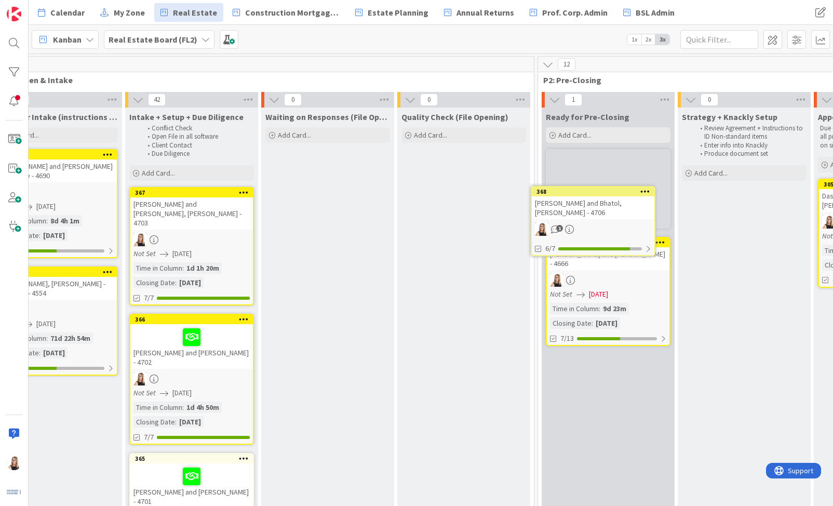
scroll to position [0, 613]
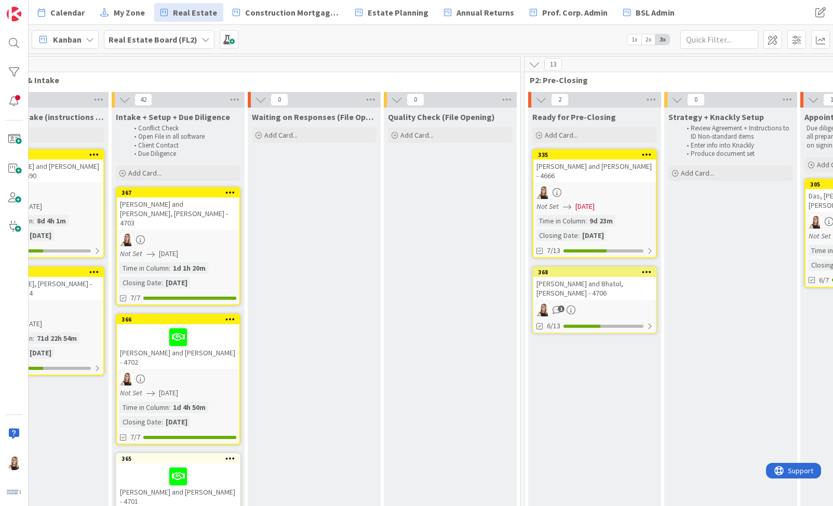
drag, startPoint x: 99, startPoint y: 119, endPoint x: 672, endPoint y: 2, distance: 585.1
